Goal: Information Seeking & Learning: Learn about a topic

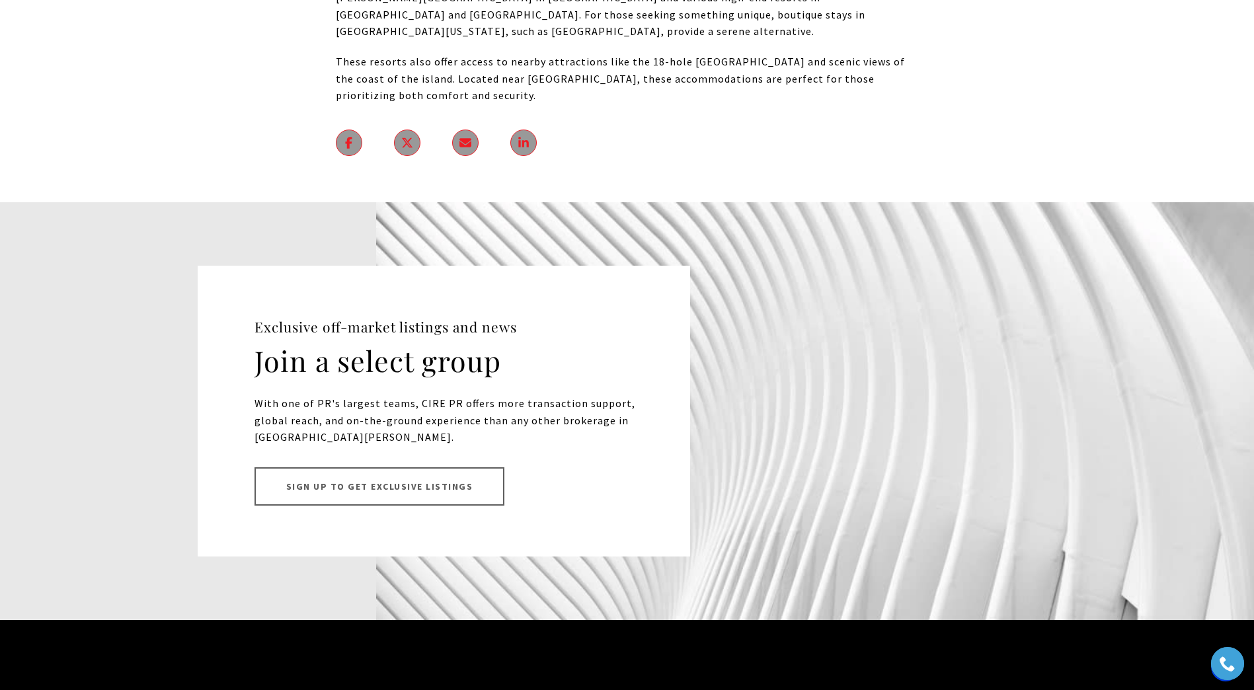
scroll to position [16331, 0]
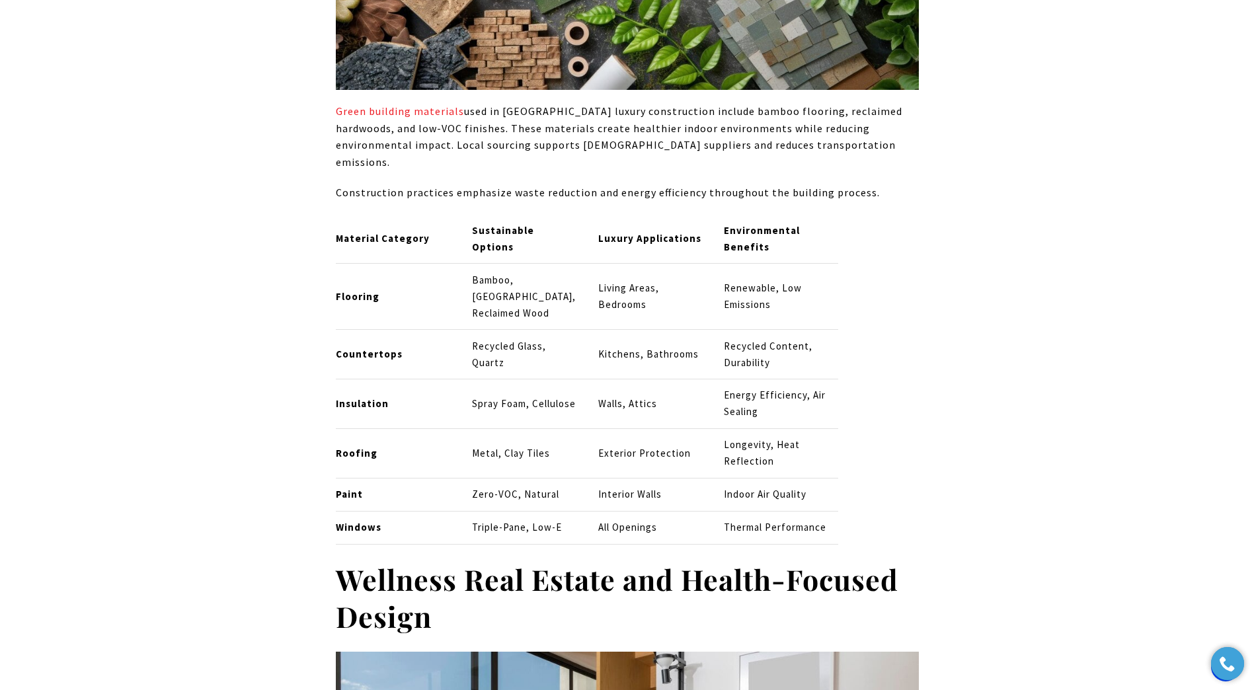
scroll to position [3967, 0]
